Goal: Complete application form

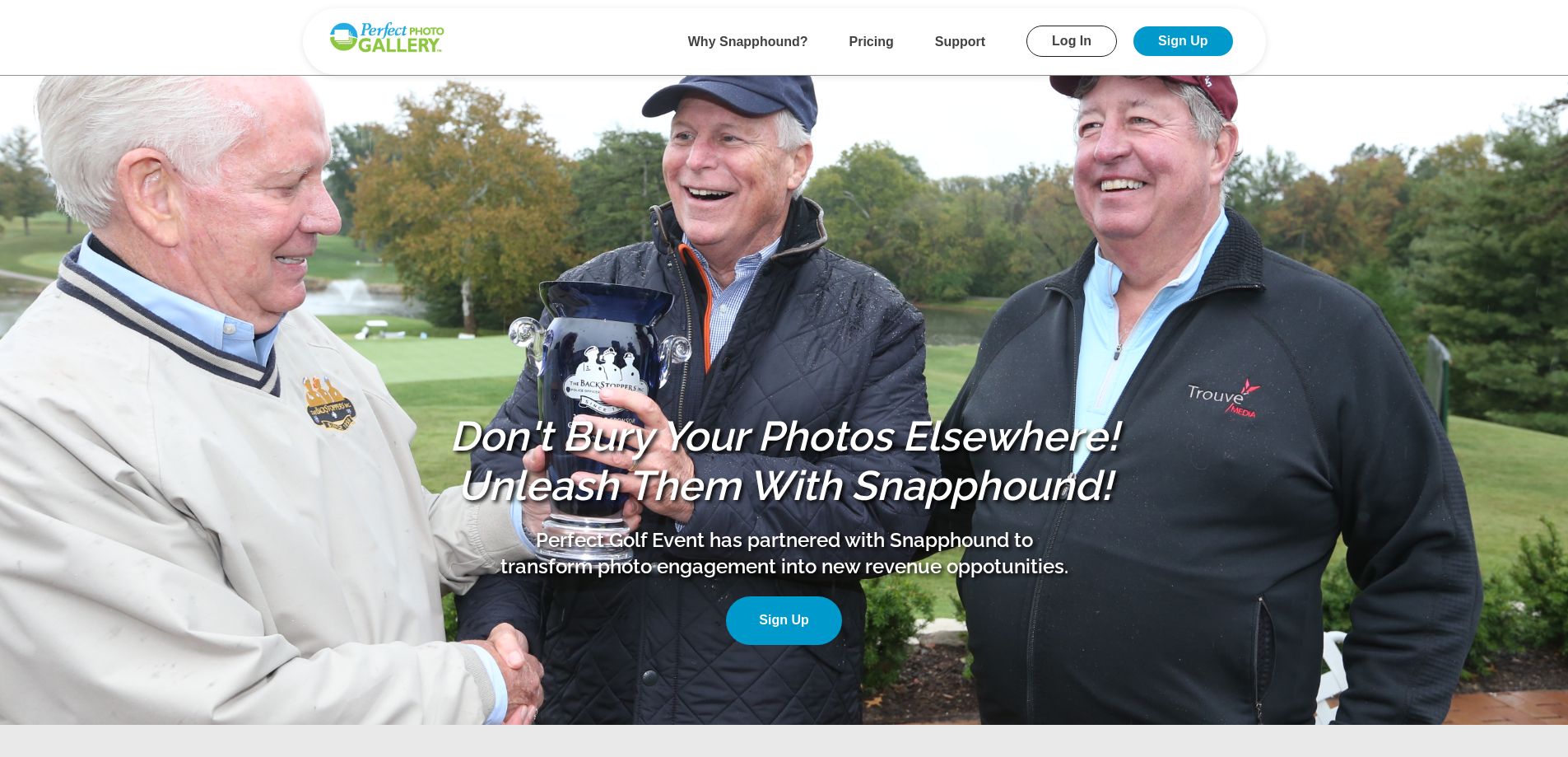
click at [789, 628] on link "Sign Up" at bounding box center [784, 620] width 116 height 48
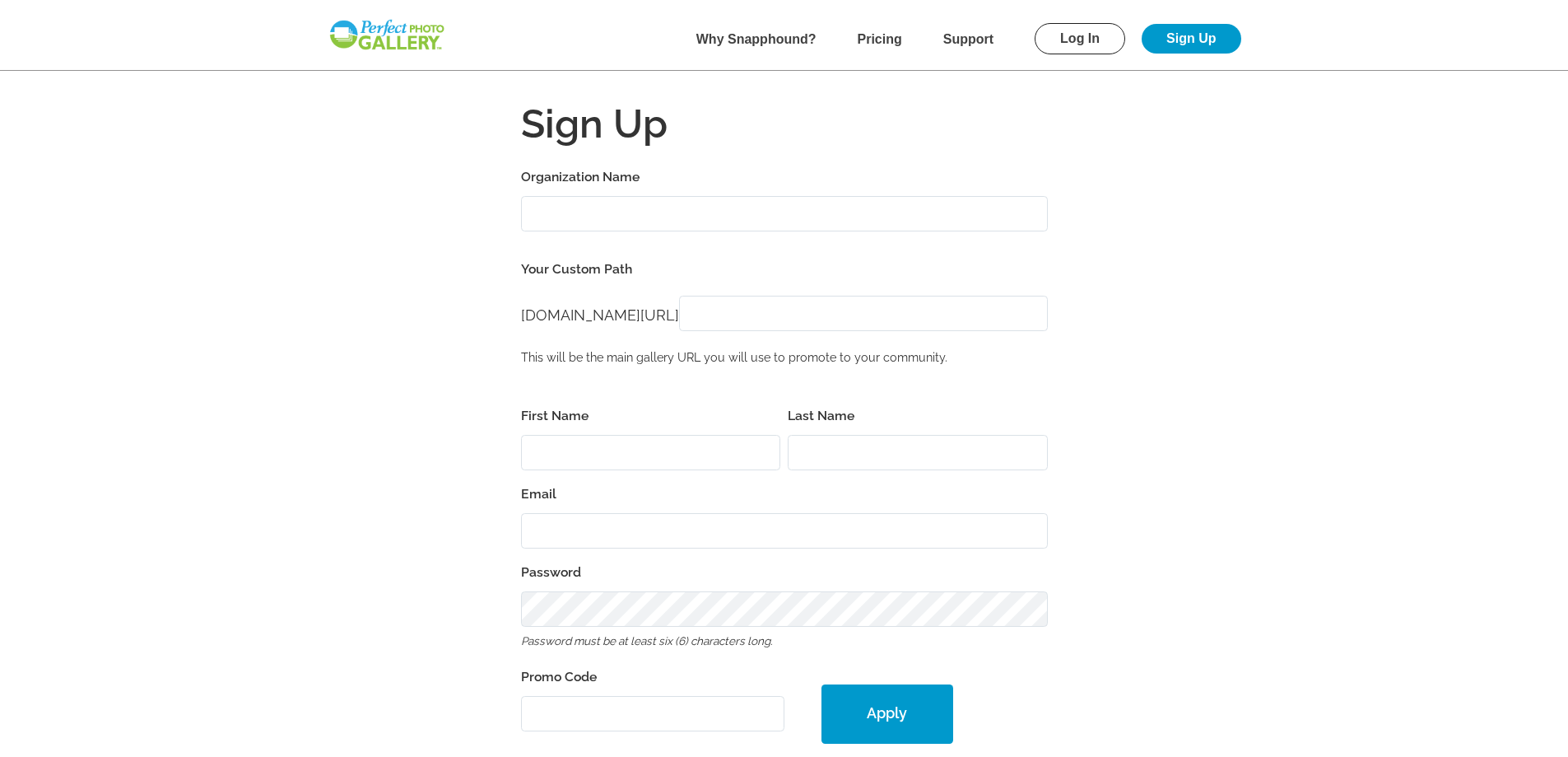
click at [601, 217] on input "Organization Name" at bounding box center [784, 214] width 526 height 35
type input "o"
type input "[PERSON_NAME] Memorial Foundation"
type input "o"
type input "l"
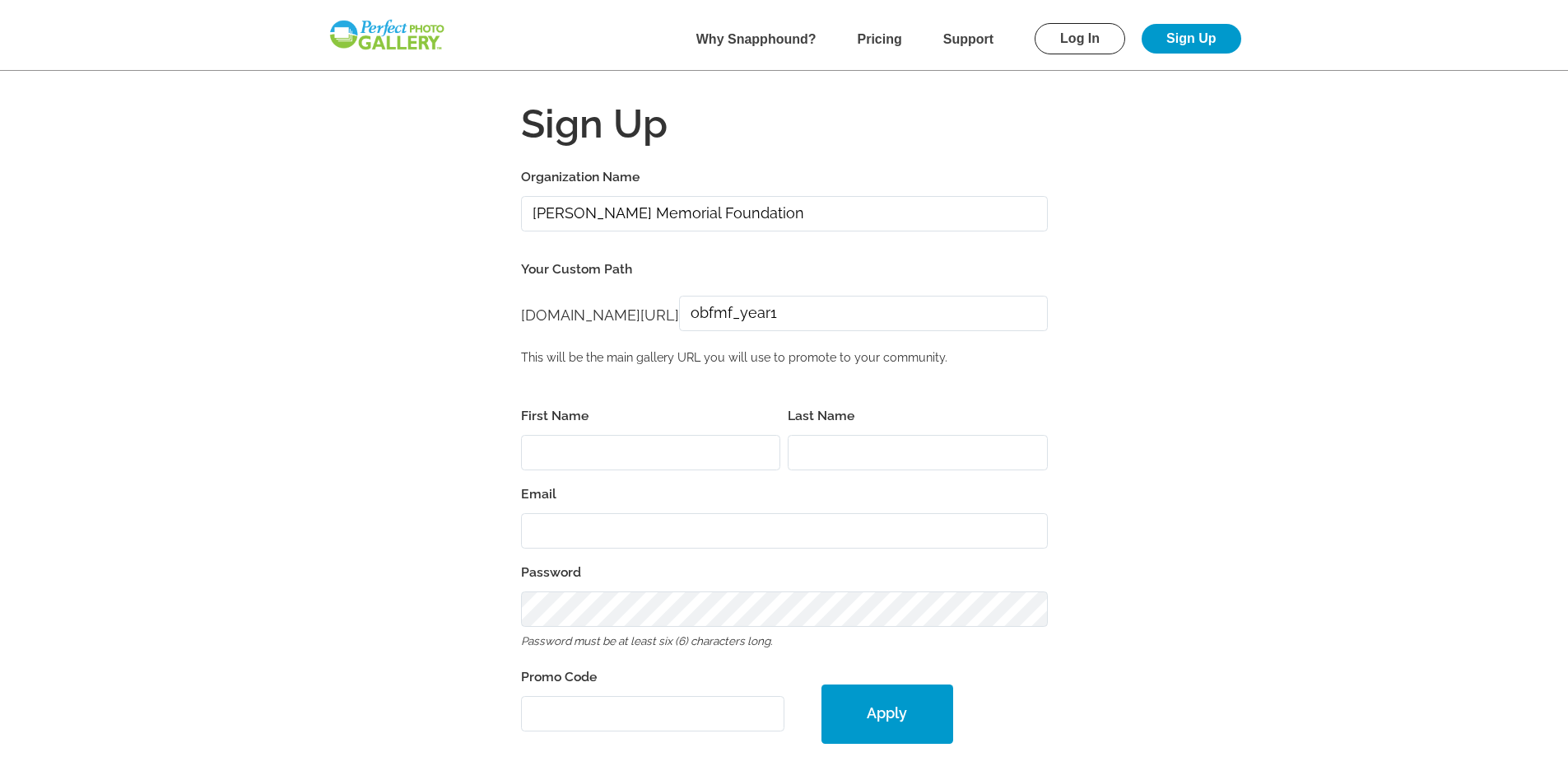
type input "obfmf_year1"
click at [606, 454] on input "First Name" at bounding box center [650, 453] width 260 height 35
type input "[PERSON_NAME]"
type input "Fudge"
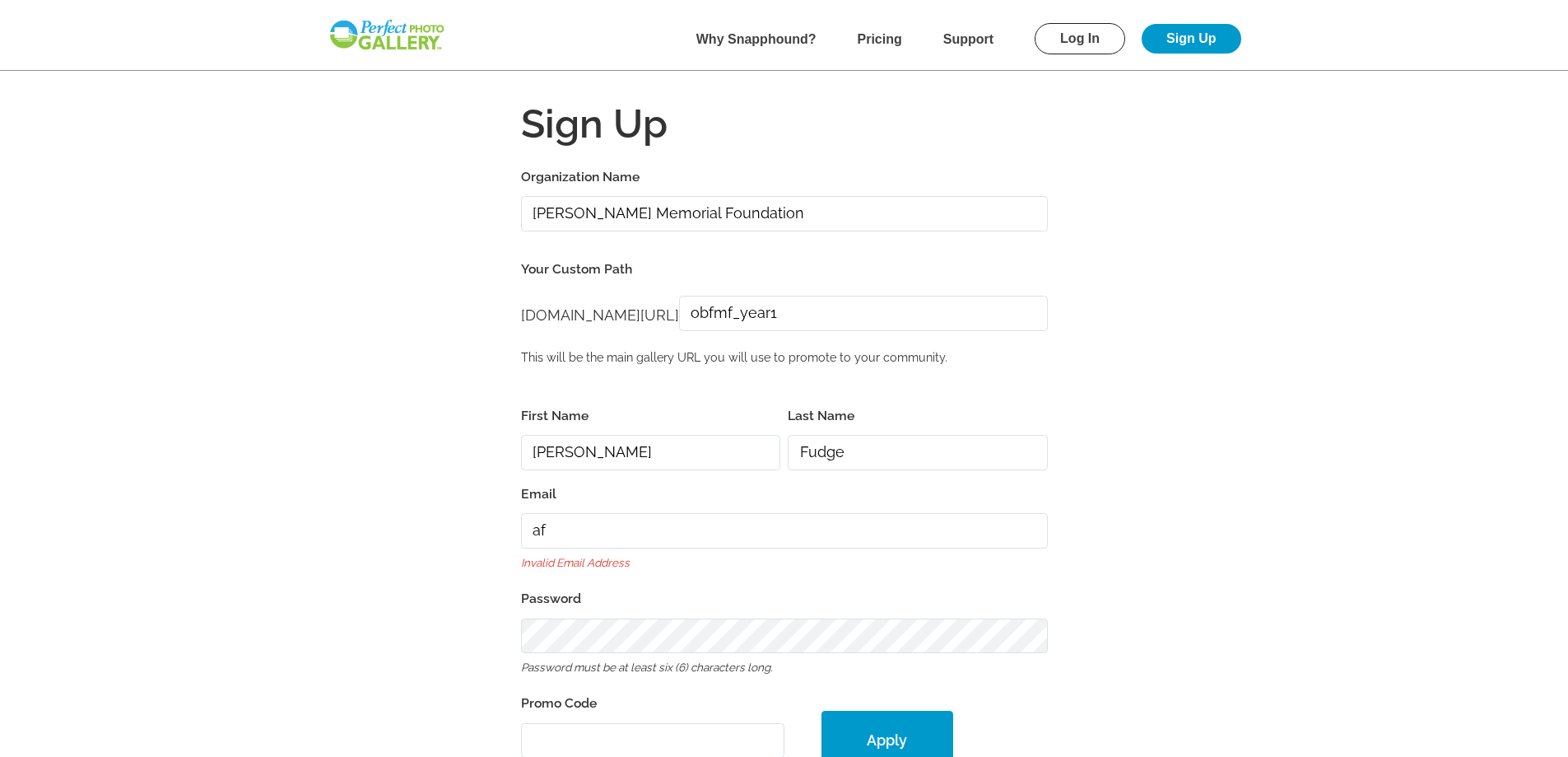
type input "a"
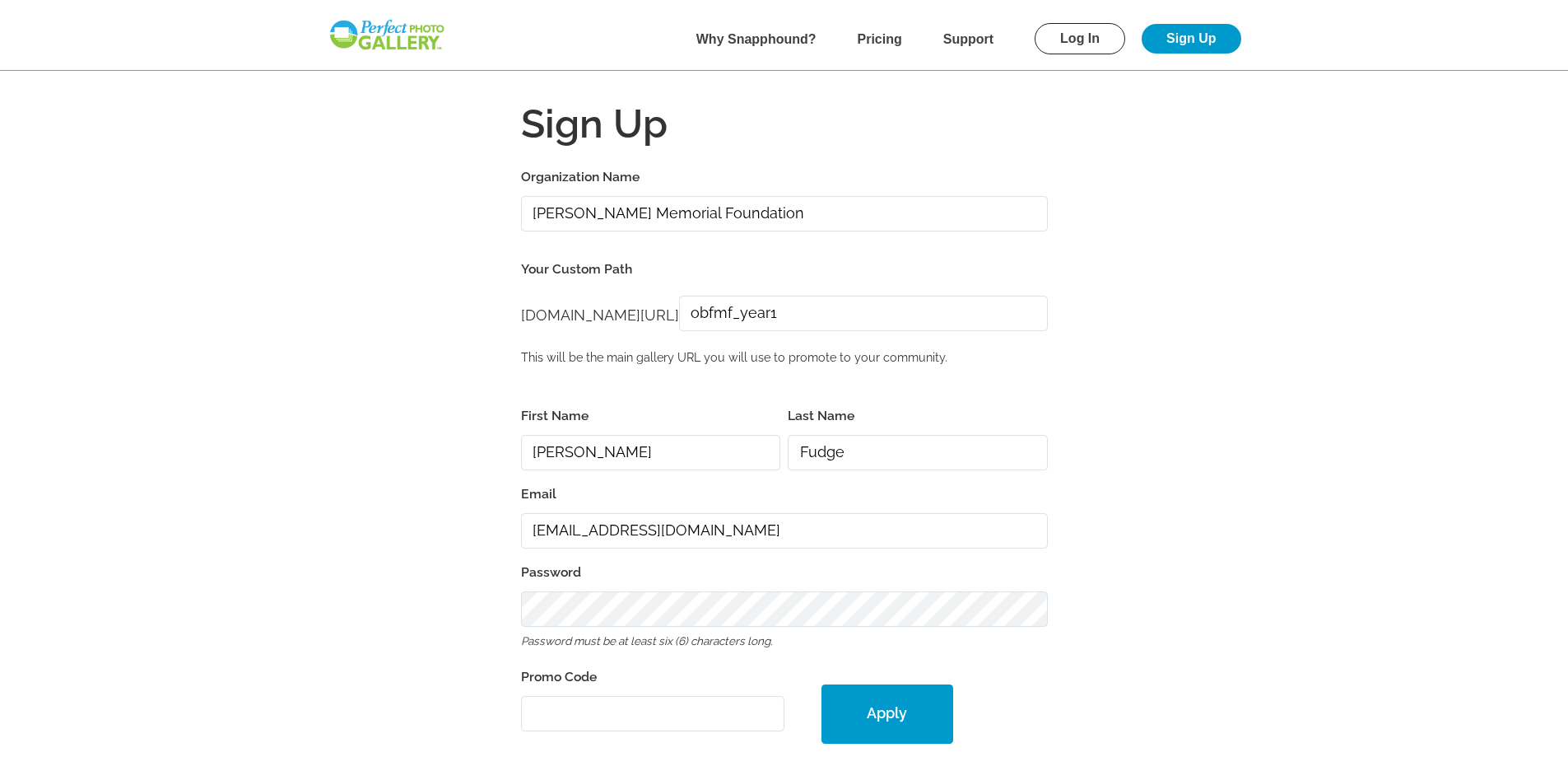
type input "[EMAIL_ADDRESS][DOMAIN_NAME]"
click at [876, 40] on b "Pricing" at bounding box center [880, 39] width 44 height 14
